Goal: Obtain resource: Obtain resource

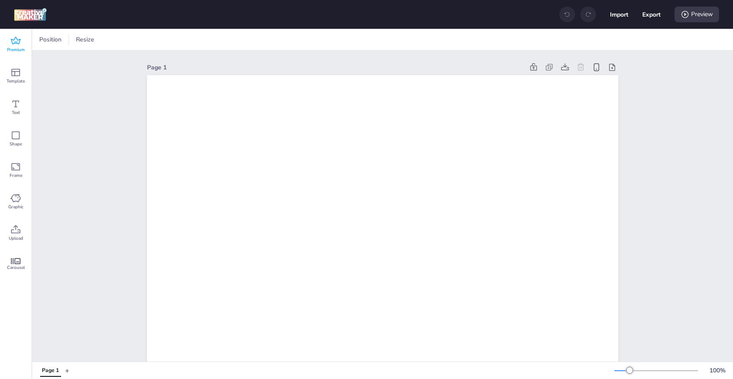
click at [14, 29] on div "Premium" at bounding box center [15, 44] width 31 height 31
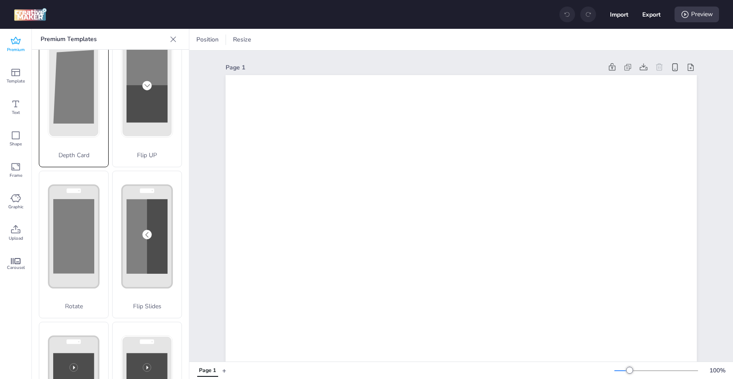
scroll to position [54, 0]
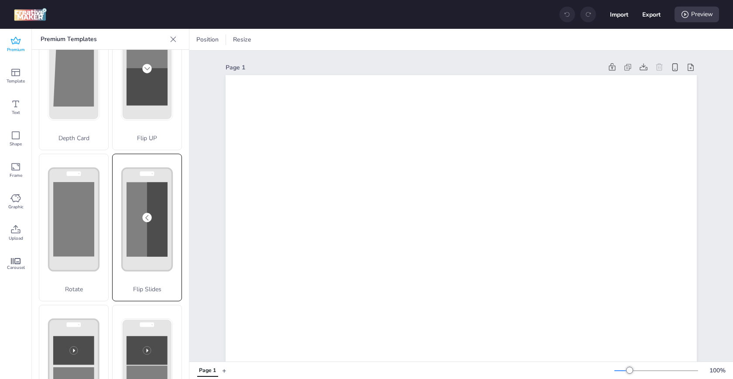
click at [108, 134] on icon at bounding box center [73, 68] width 69 height 131
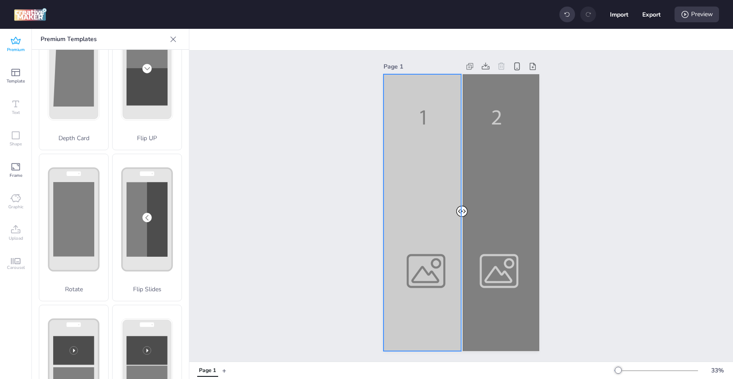
scroll to position [0, 0]
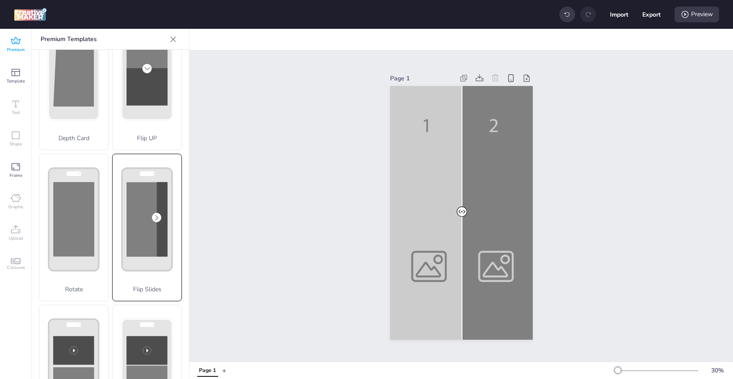
click at [0, 0] on rect at bounding box center [0, 0] width 0 height 0
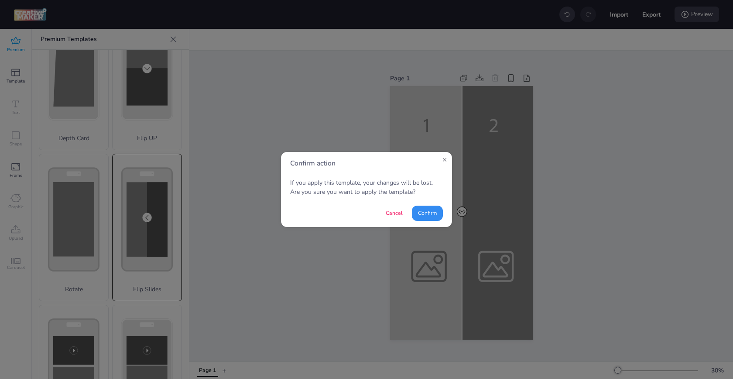
click at [426, 218] on button "Confirm" at bounding box center [427, 213] width 31 height 15
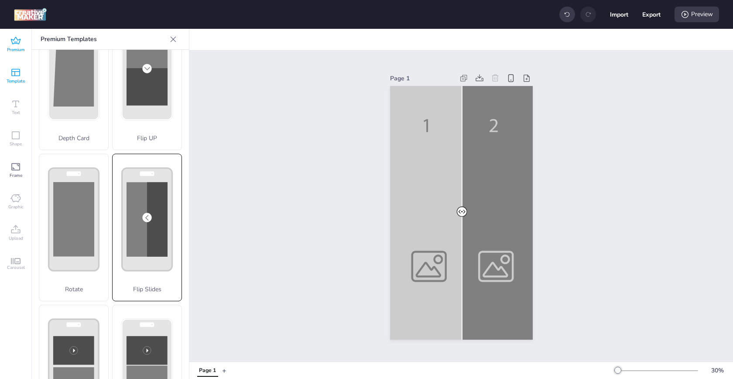
click at [21, 74] on div "Template" at bounding box center [15, 75] width 31 height 31
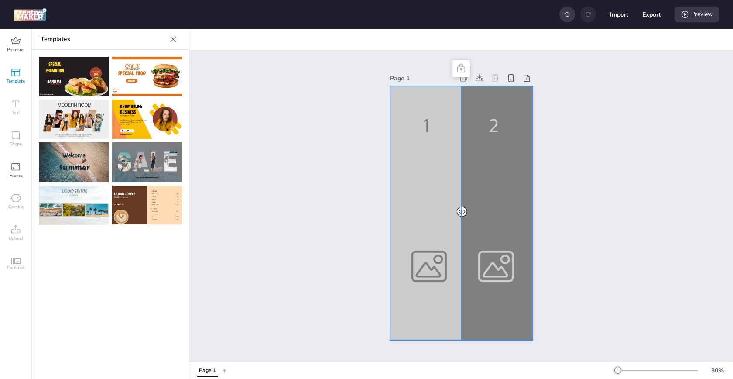
click at [426, 258] on div at bounding box center [461, 213] width 143 height 254
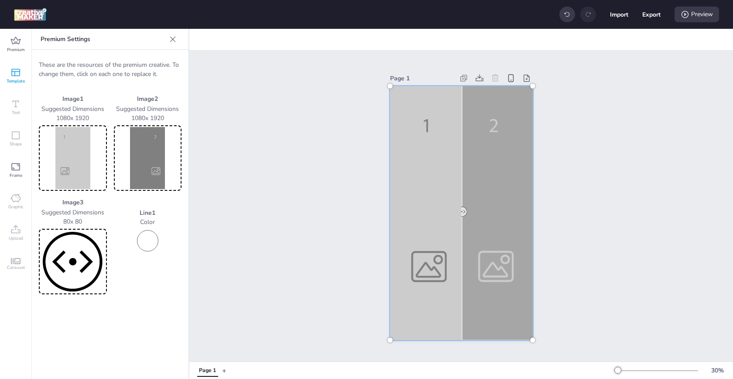
click at [396, 278] on div at bounding box center [461, 213] width 153 height 264
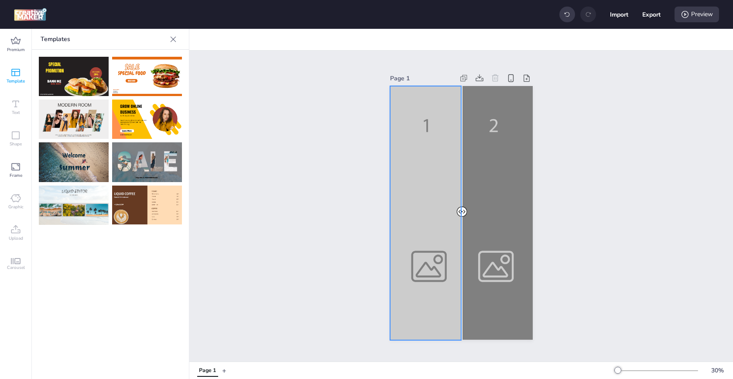
click at [441, 285] on div at bounding box center [461, 213] width 143 height 254
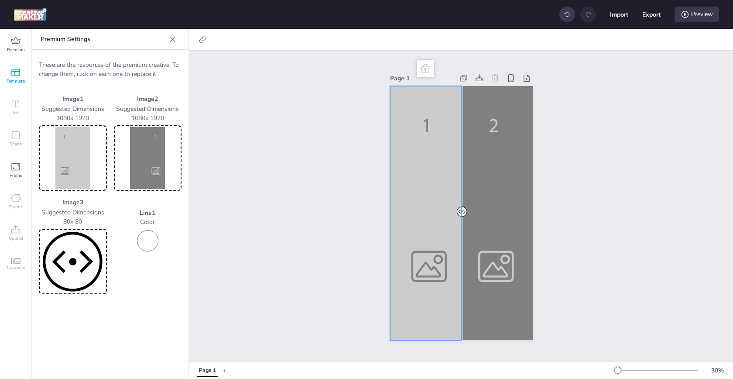
click at [441, 285] on div at bounding box center [461, 213] width 143 height 254
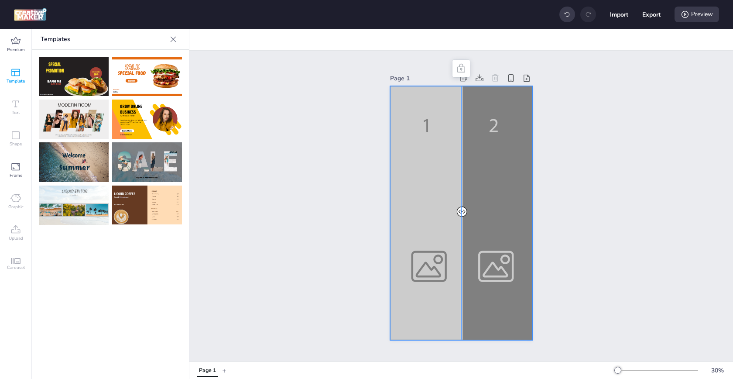
click at [403, 218] on div at bounding box center [461, 213] width 143 height 254
